Goal: Check status: Check status

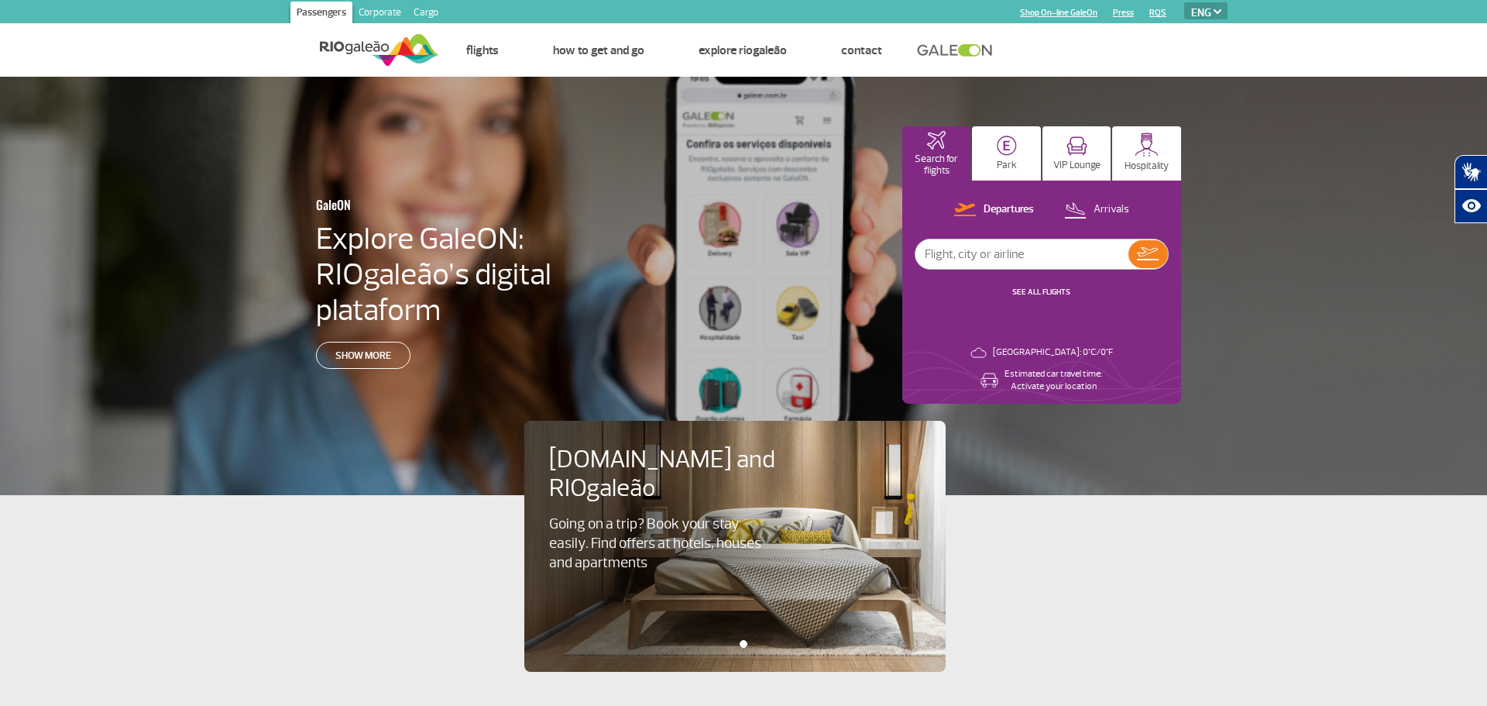
select select "en"
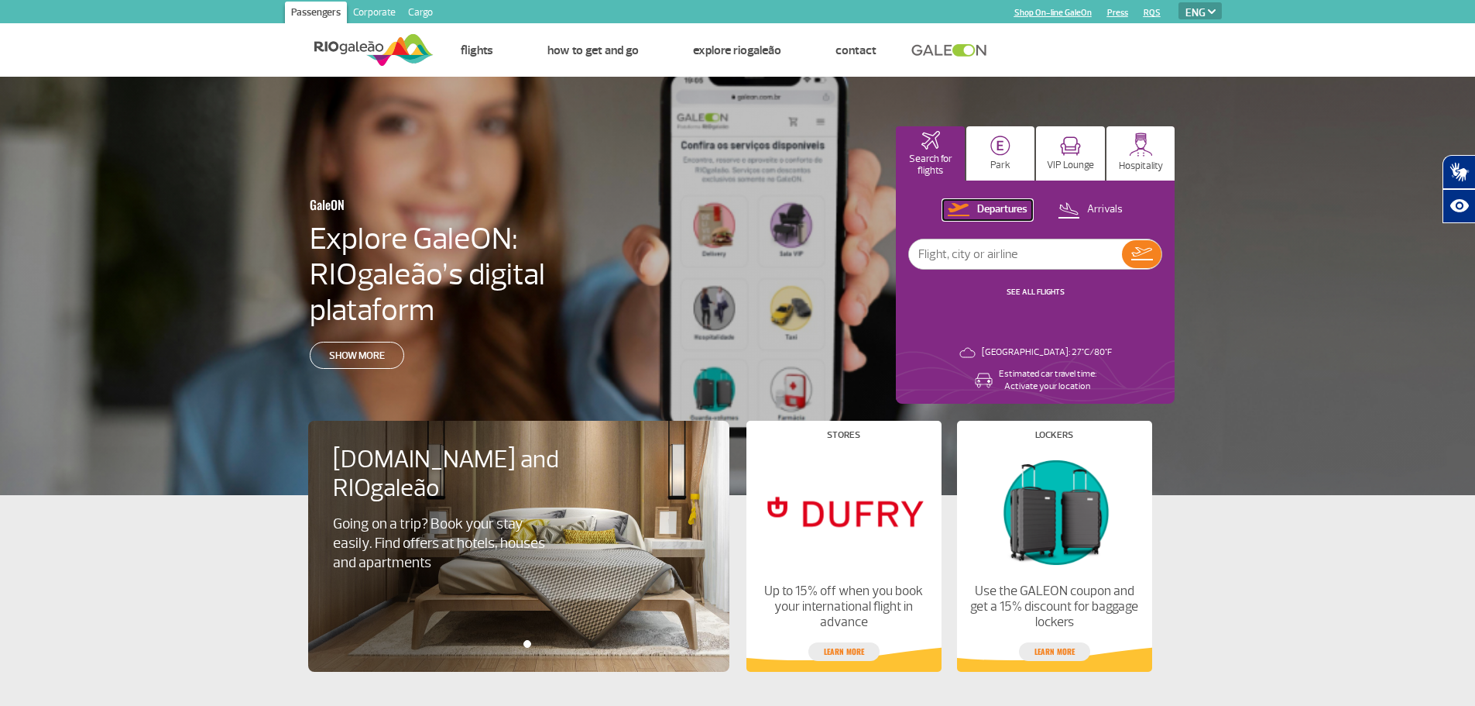
click at [1001, 211] on p "Departures" at bounding box center [1002, 209] width 50 height 15
click at [1113, 208] on p "Arrivals" at bounding box center [1105, 209] width 36 height 15
click at [1021, 258] on input "text" at bounding box center [1015, 253] width 213 height 29
type input "iberia"
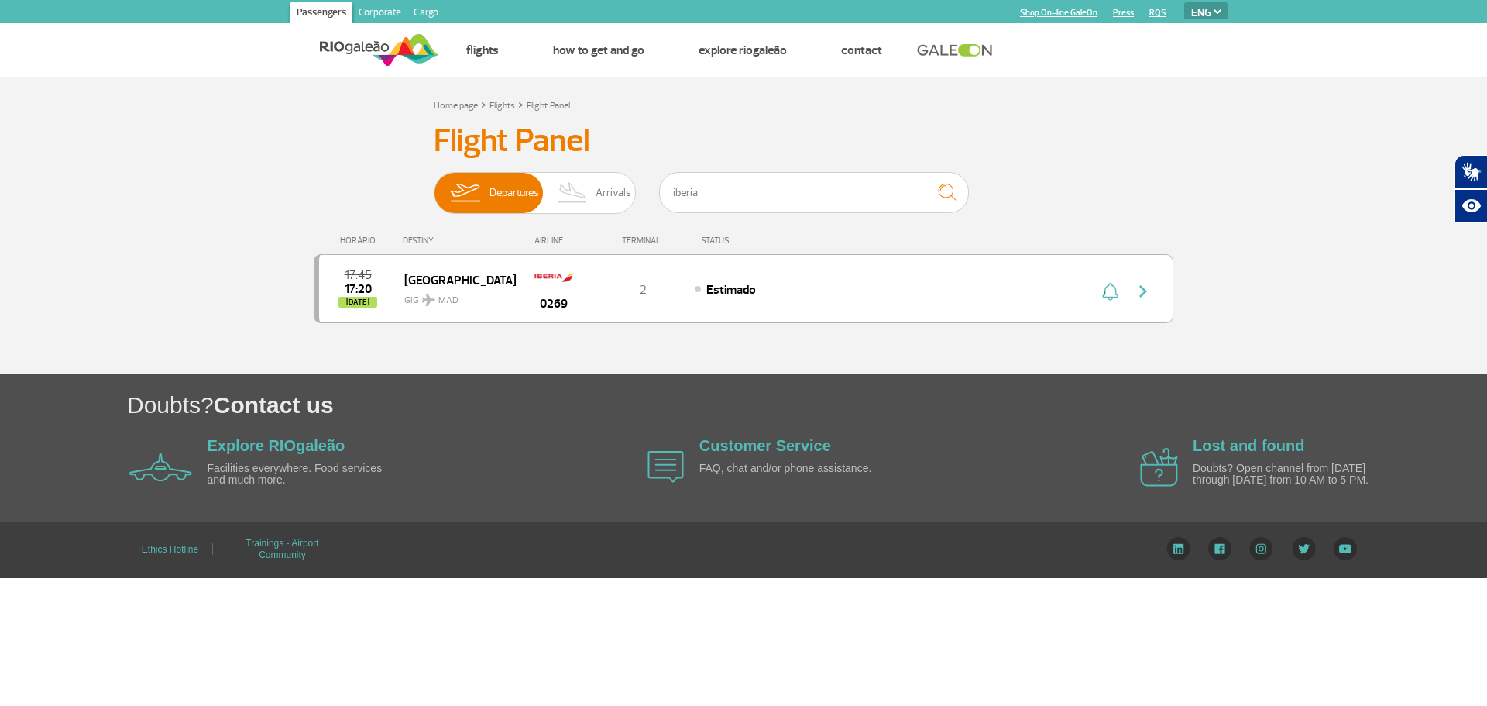
drag, startPoint x: 631, startPoint y: 194, endPoint x: 640, endPoint y: 185, distance: 12.0
click at [639, 187] on div "Departures Arrivals iberia" at bounding box center [744, 195] width 620 height 46
click at [606, 193] on span "Arrivals" at bounding box center [614, 193] width 36 height 40
click at [434, 185] on input "Departures Arrivals" at bounding box center [434, 185] width 0 height 0
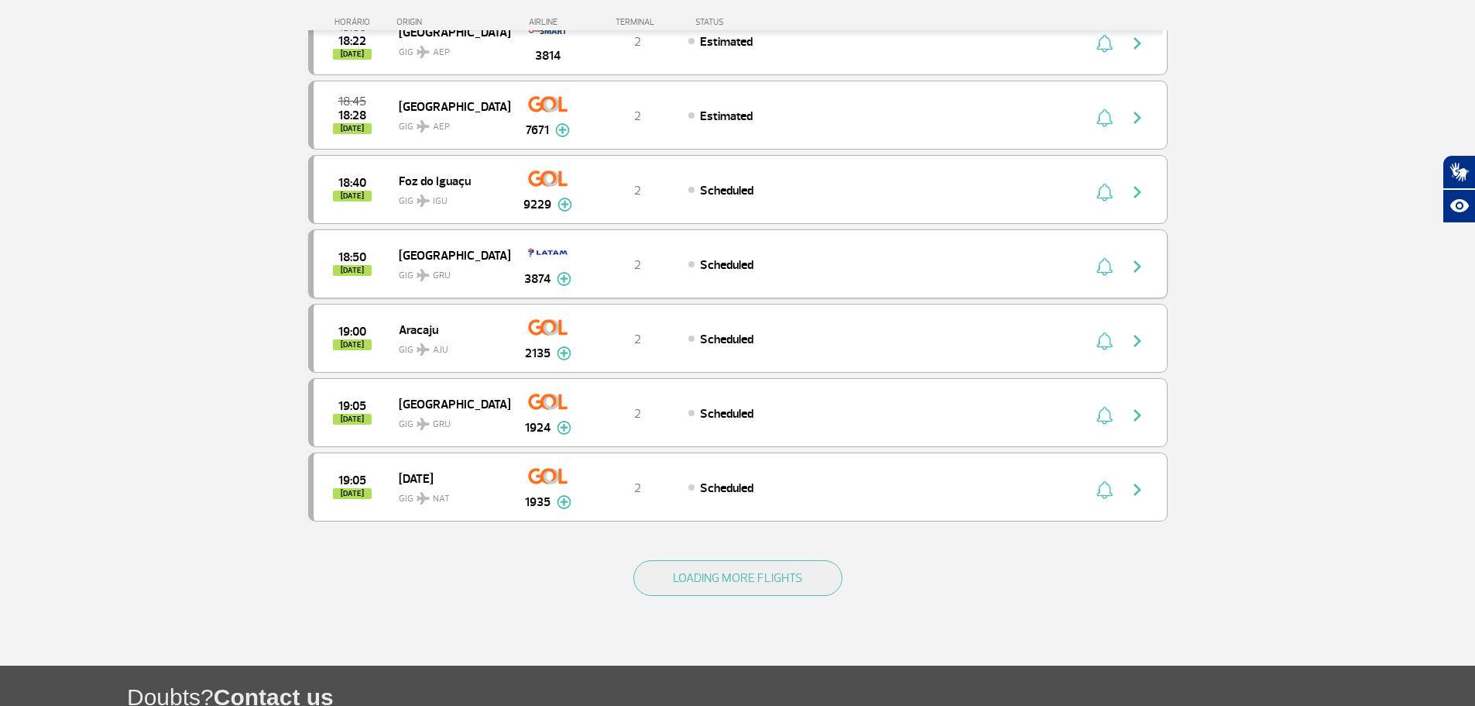
scroll to position [1261, 0]
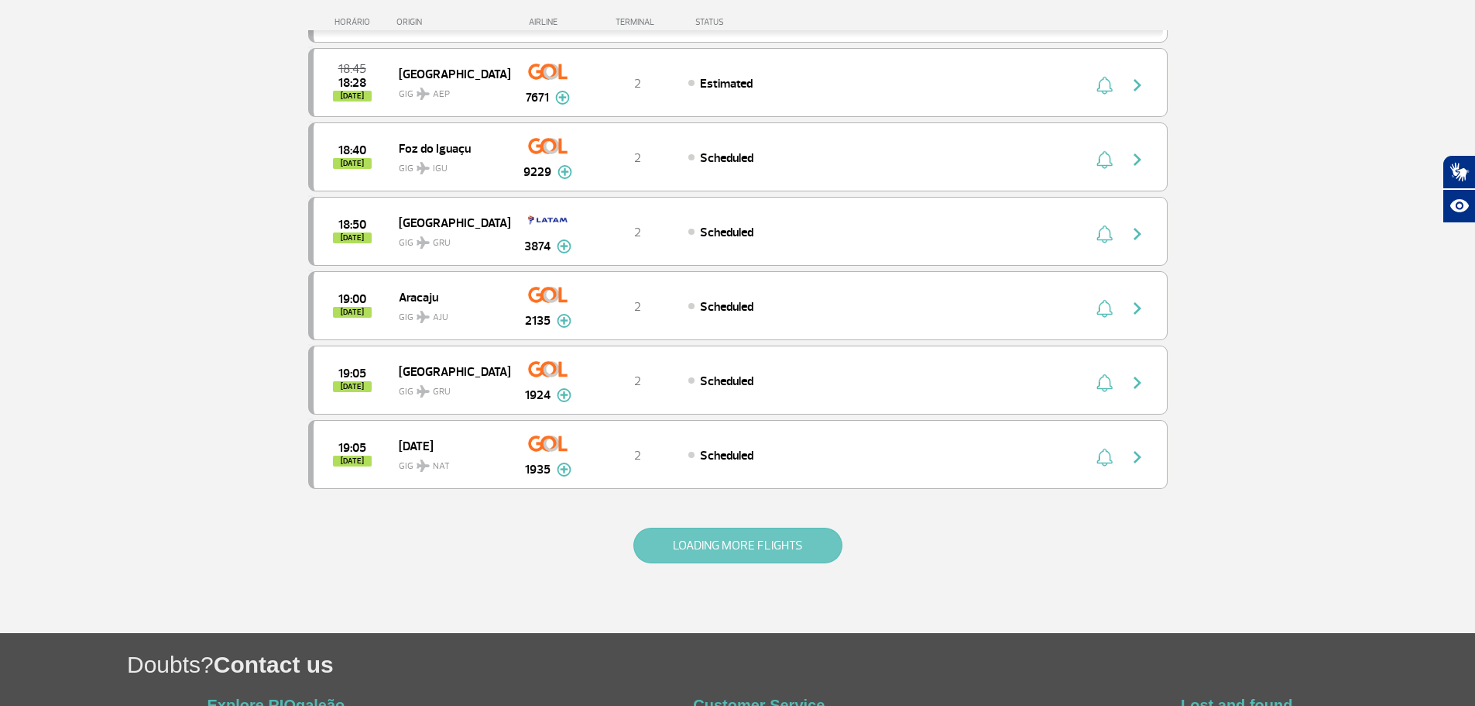
click at [763, 538] on button "LOADING MORE FLIGHTS" at bounding box center [738, 545] width 209 height 36
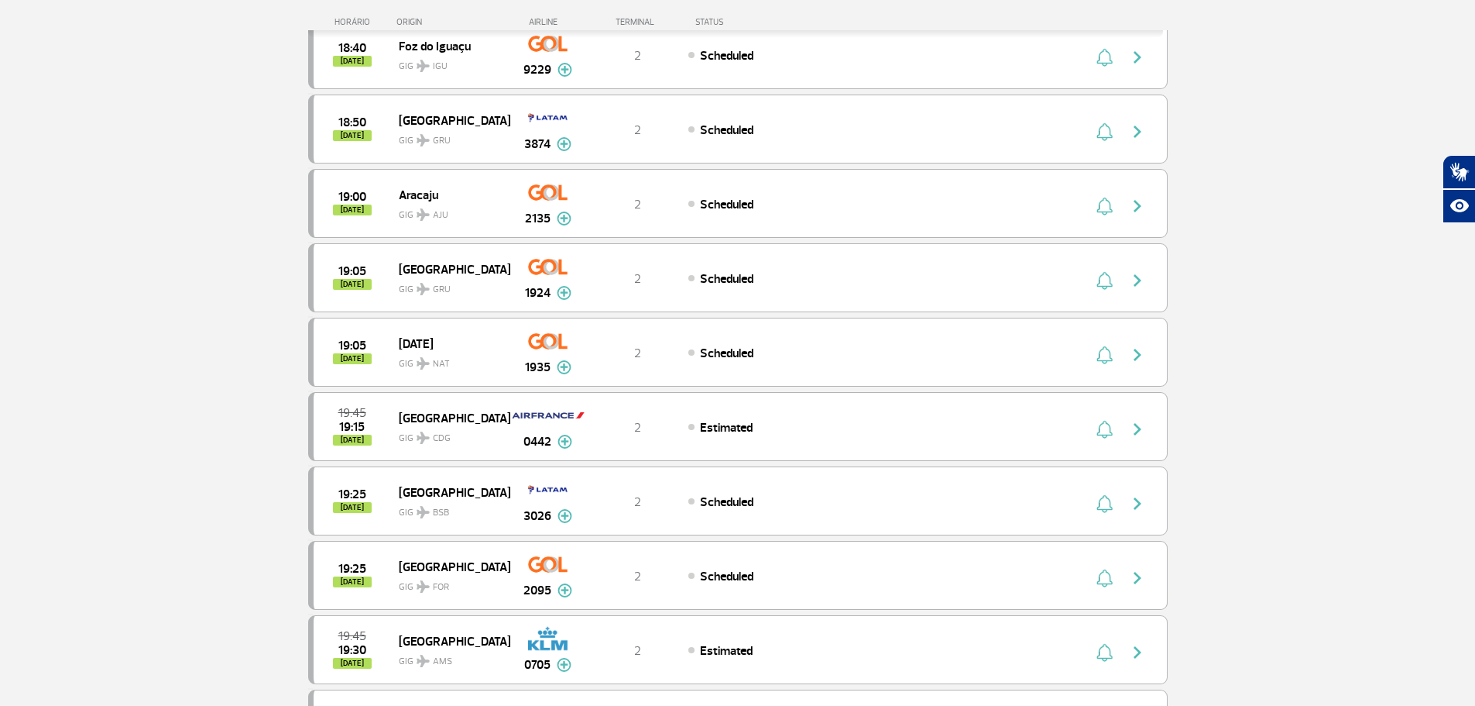
scroll to position [1347, 0]
